Goal: Check status: Check status

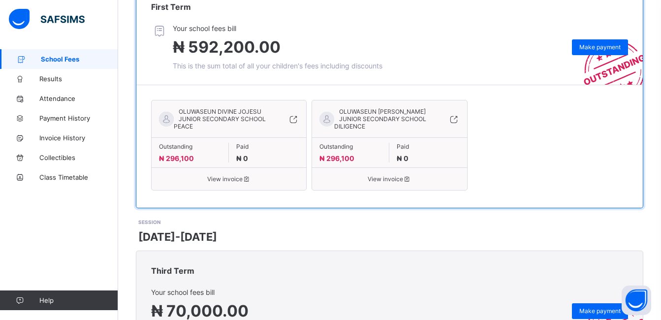
scroll to position [203, 0]
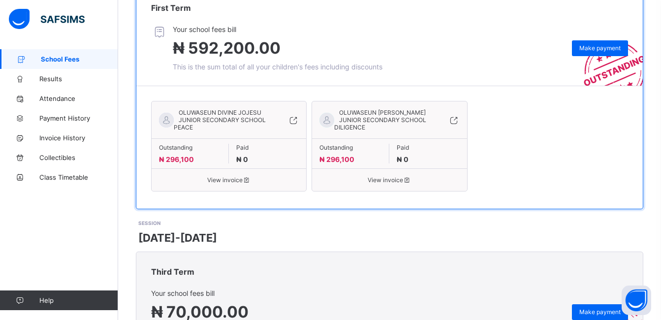
click at [230, 181] on span "View invoice" at bounding box center [229, 179] width 140 height 7
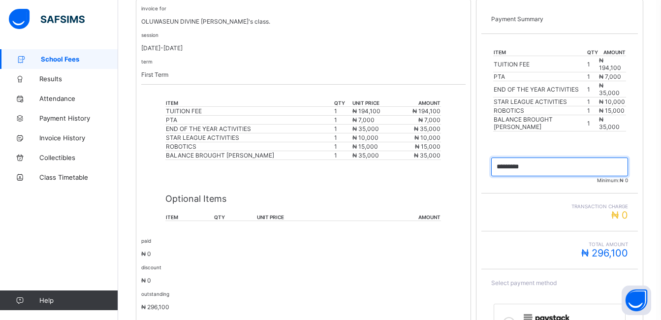
click at [550, 158] on input "currency" at bounding box center [559, 167] width 137 height 19
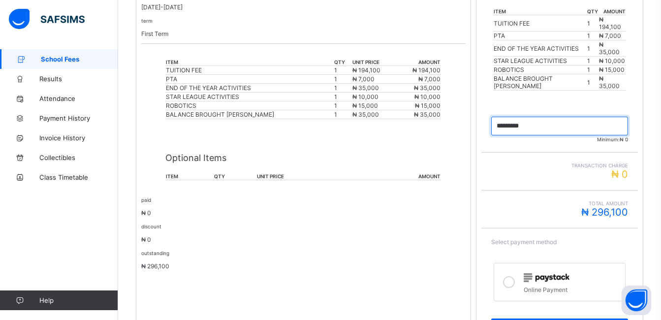
scroll to position [241, 0]
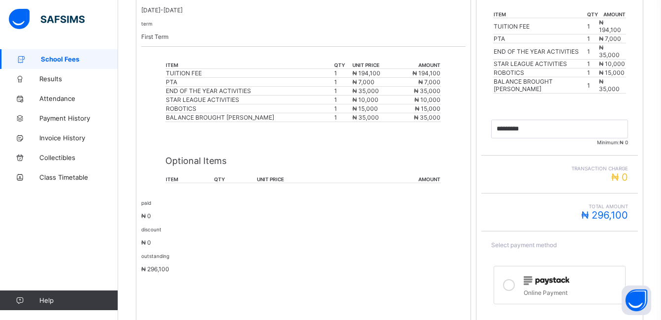
click at [299, 284] on div "invoice for OLUWASEUN DIVINE [PERSON_NAME]'s class. session [DATE]-[DATE] term …" at bounding box center [303, 158] width 335 height 395
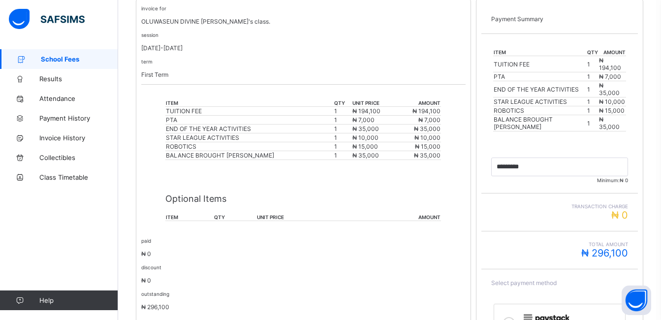
scroll to position [218, 0]
